Goal: Task Accomplishment & Management: Manage account settings

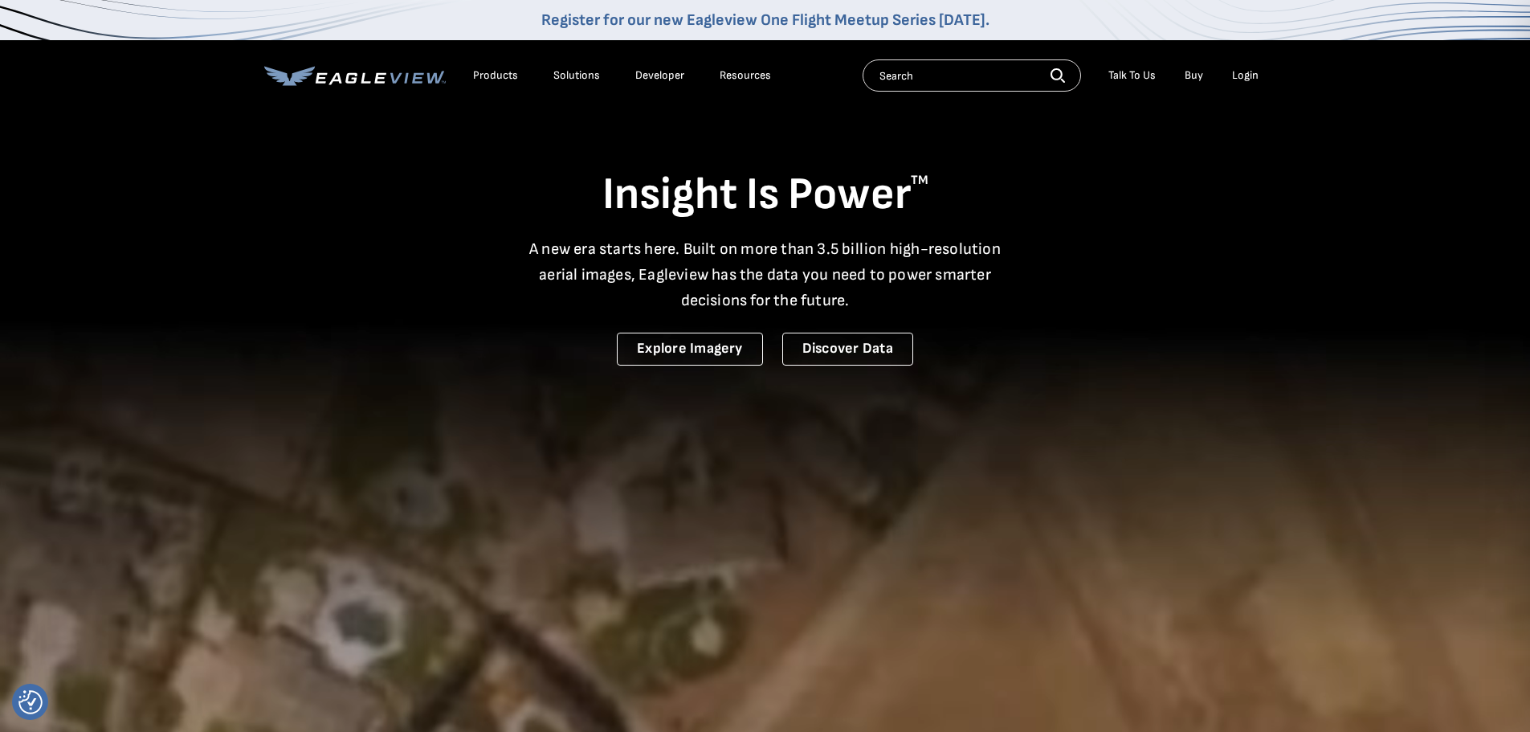
click at [1191, 76] on link "Buy" at bounding box center [1194, 75] width 18 height 14
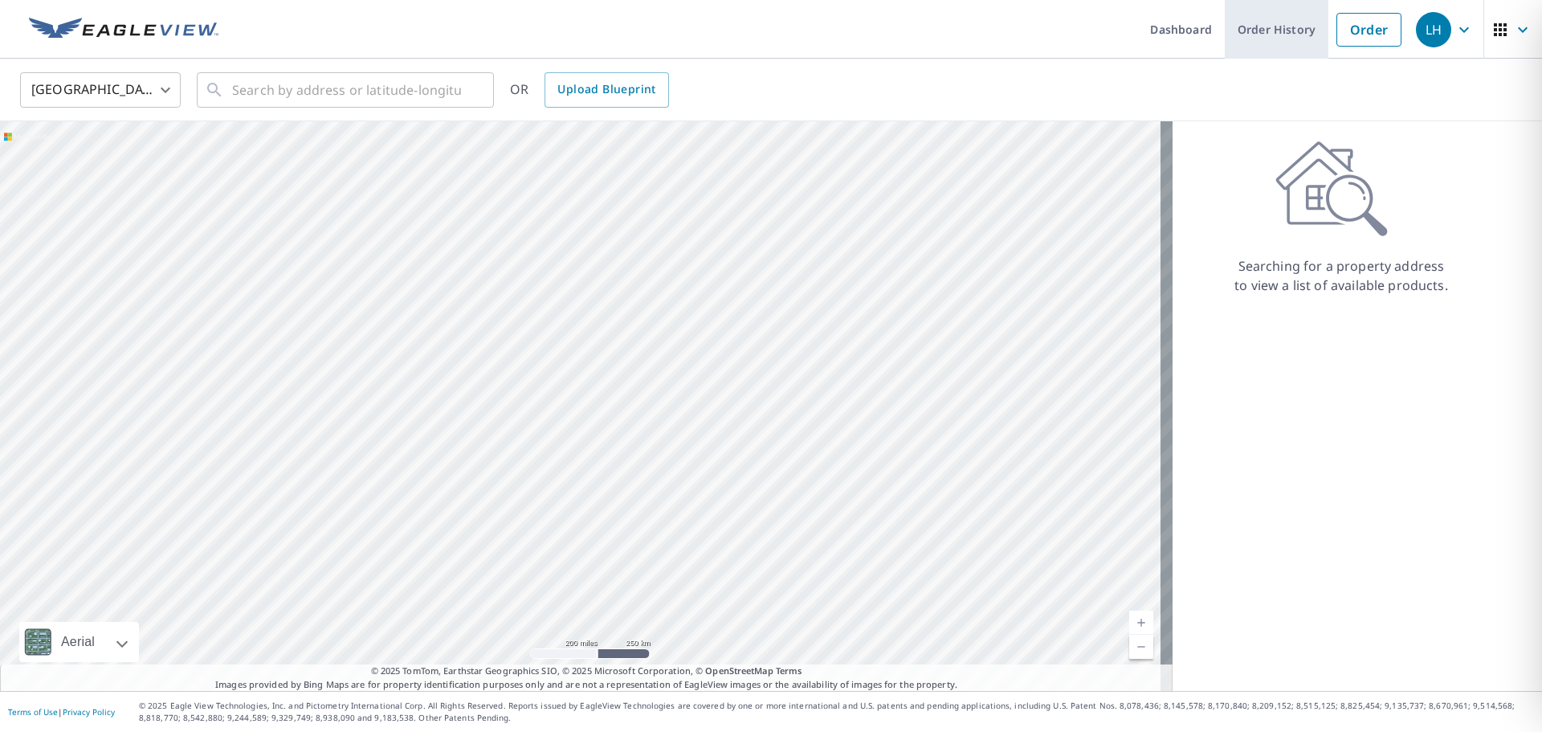
click at [1251, 28] on link "Order History" at bounding box center [1277, 29] width 104 height 59
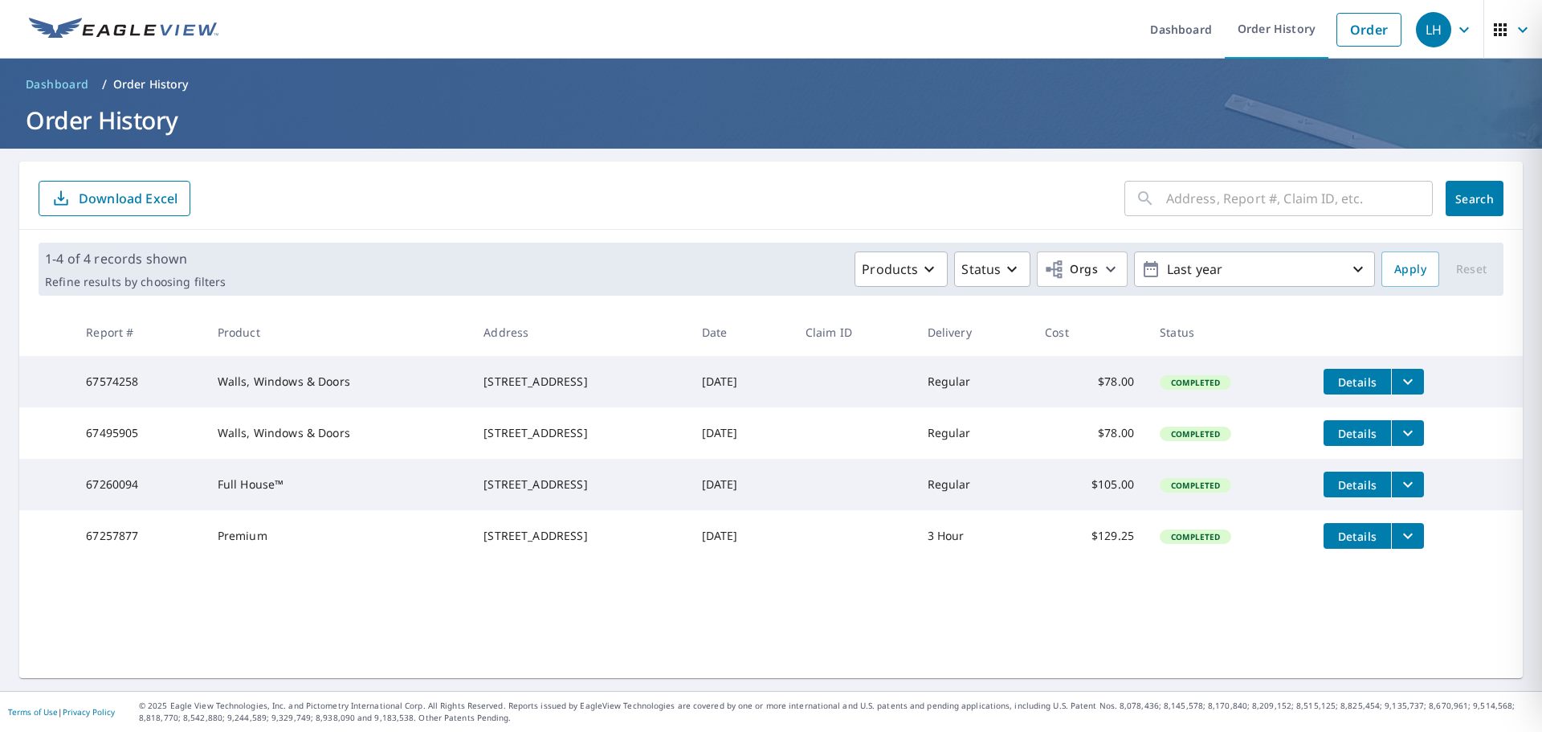
click at [1375, 441] on span "Details" at bounding box center [1358, 433] width 48 height 15
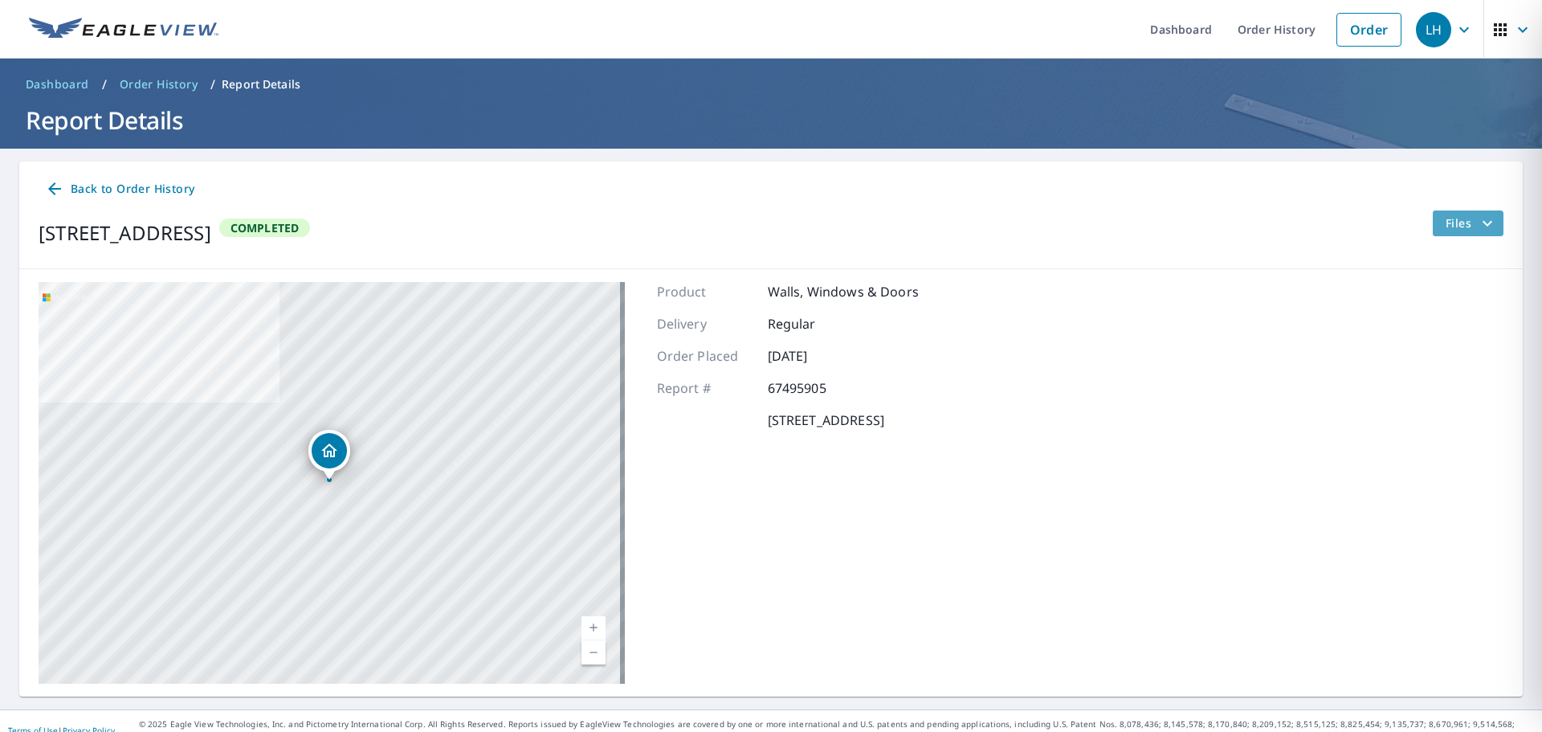
click at [1464, 219] on span "Files" at bounding box center [1471, 223] width 51 height 19
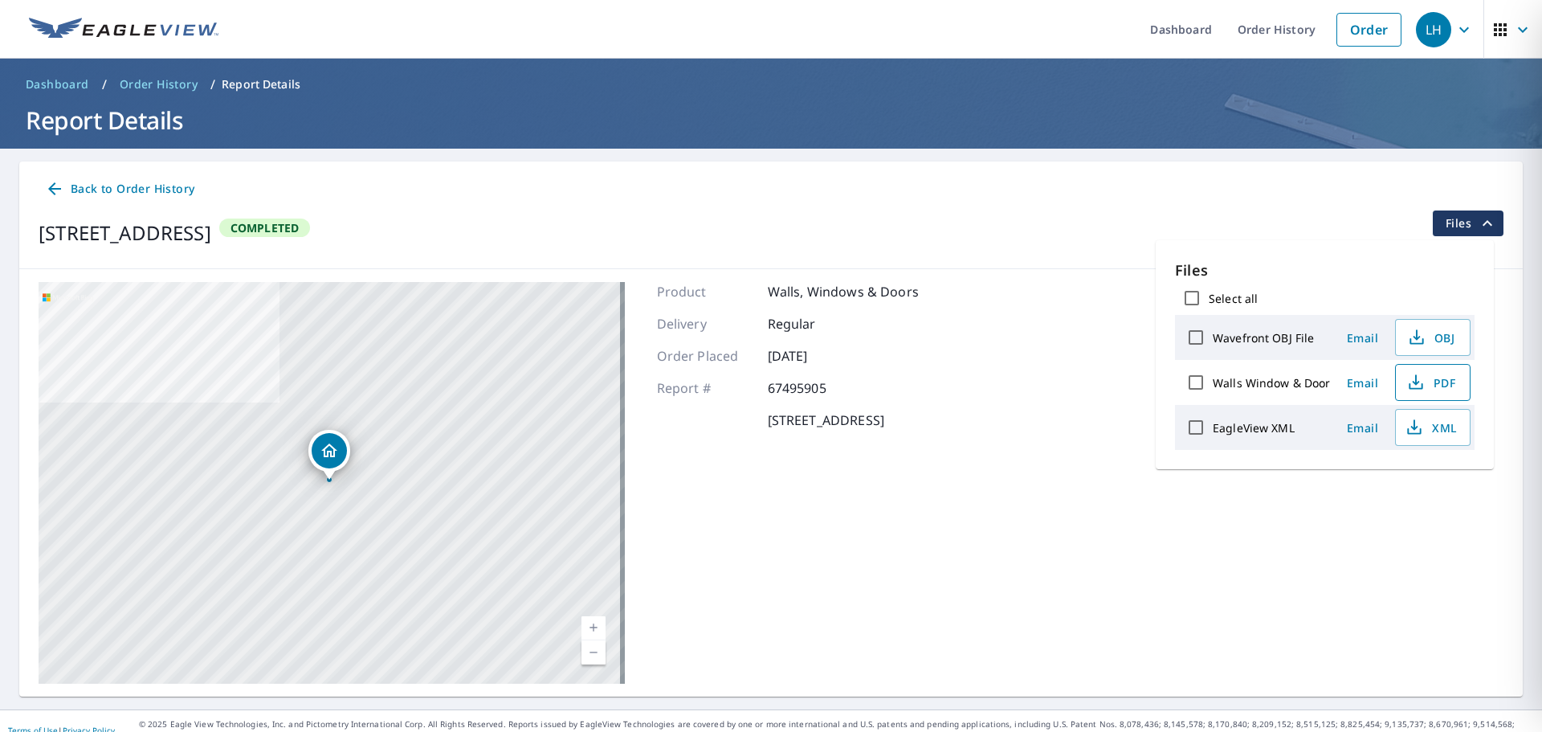
click at [1449, 376] on span "PDF" at bounding box center [1431, 382] width 51 height 19
